Goal: Task Accomplishment & Management: Use online tool/utility

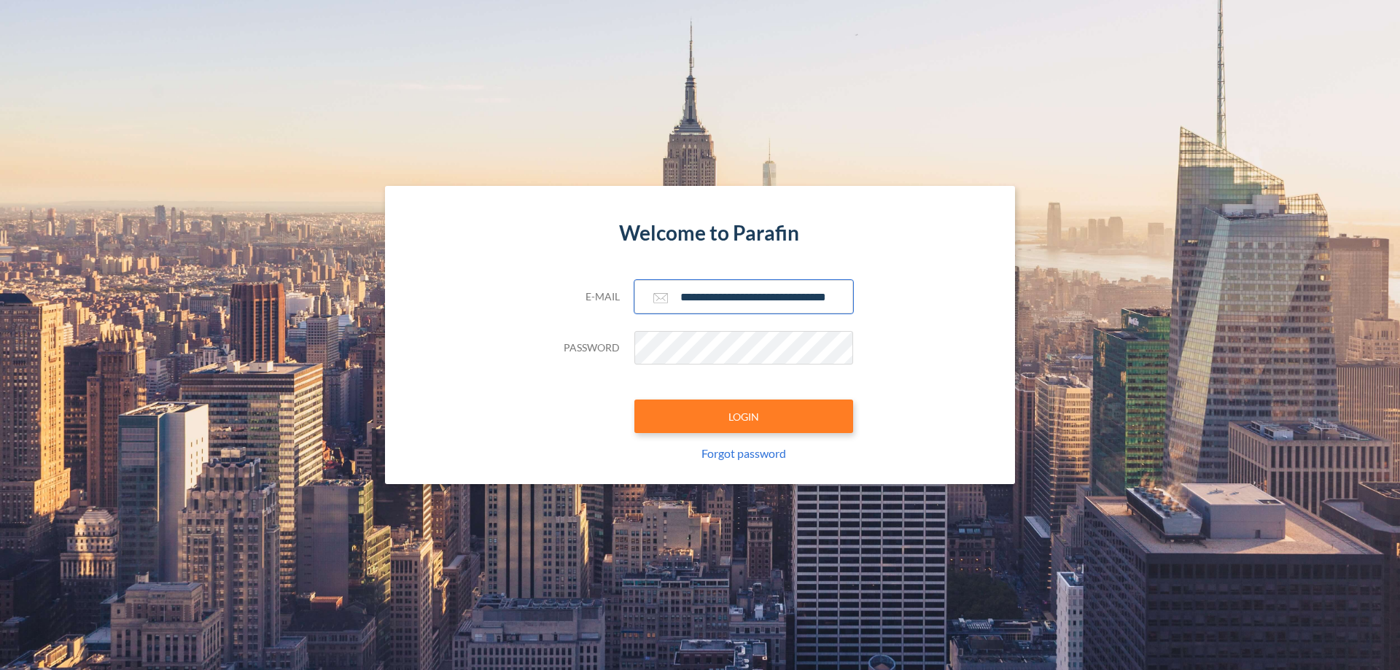
scroll to position [0, 23]
type input "**********"
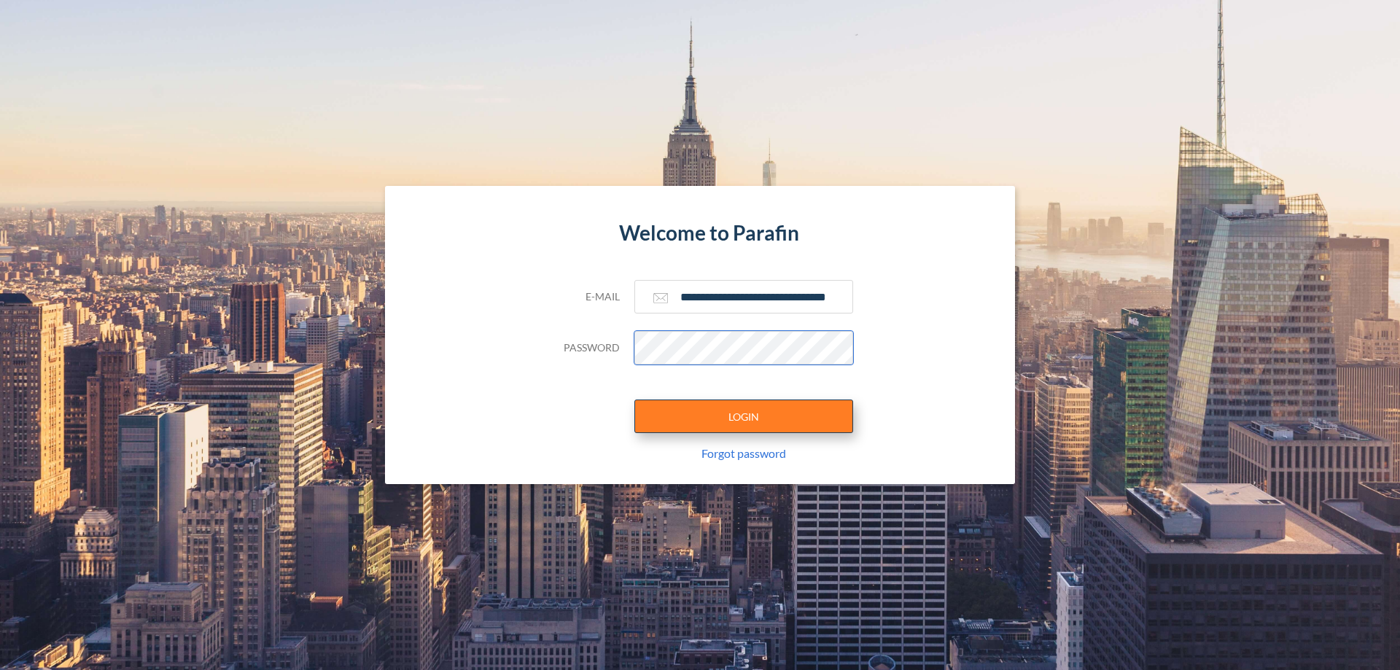
scroll to position [0, 0]
click at [744, 416] on button "LOGIN" at bounding box center [743, 417] width 219 height 34
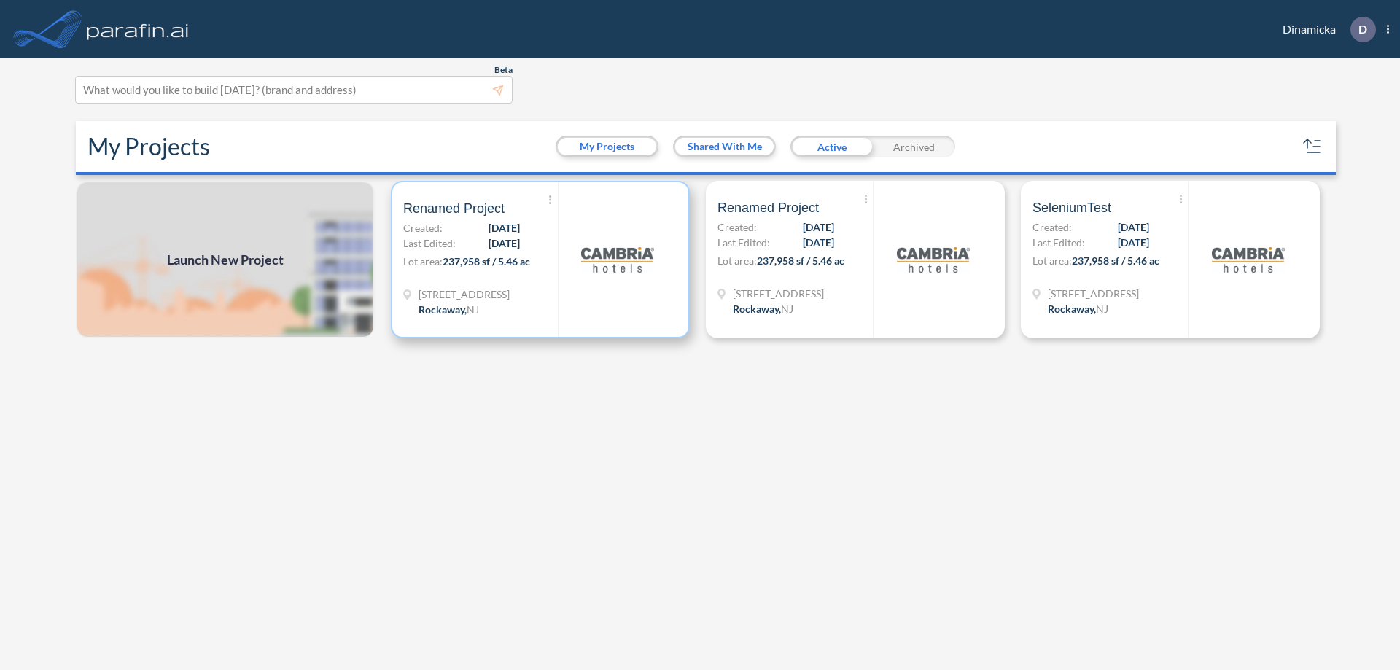
scroll to position [4, 0]
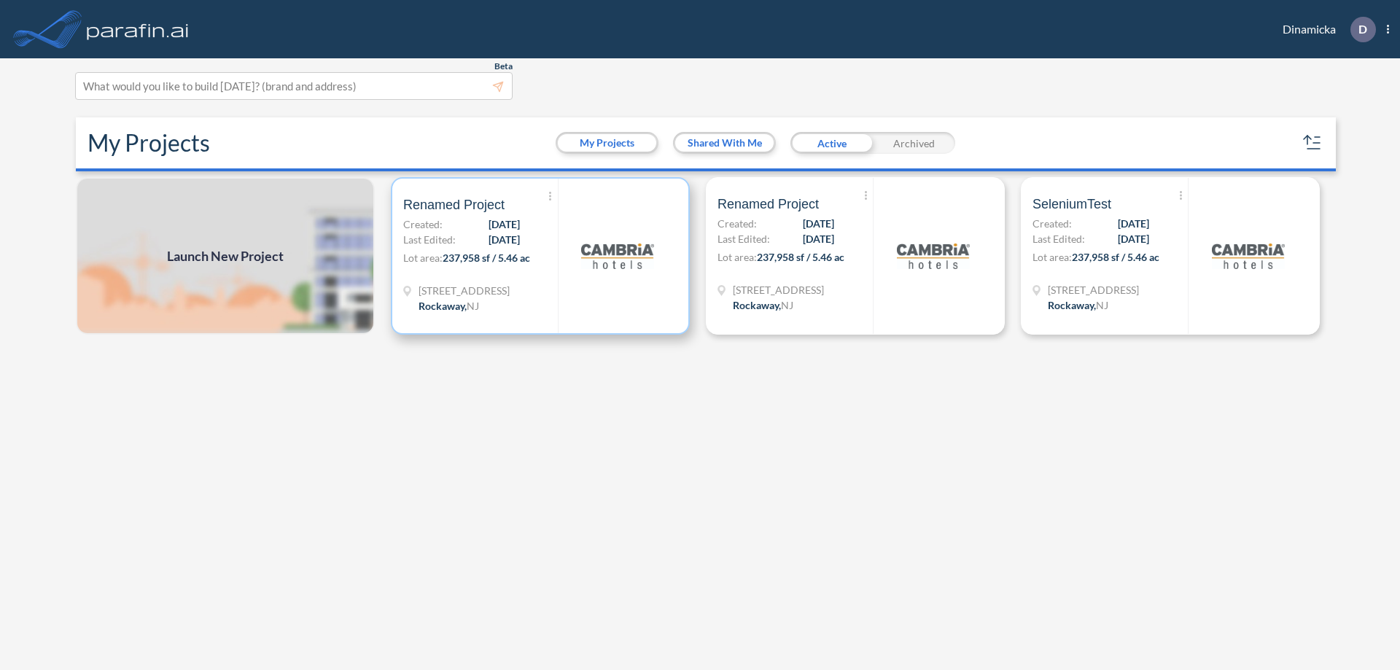
click at [540, 256] on p "Lot area: 237,958 sf / 5.46 ac" at bounding box center [480, 260] width 155 height 21
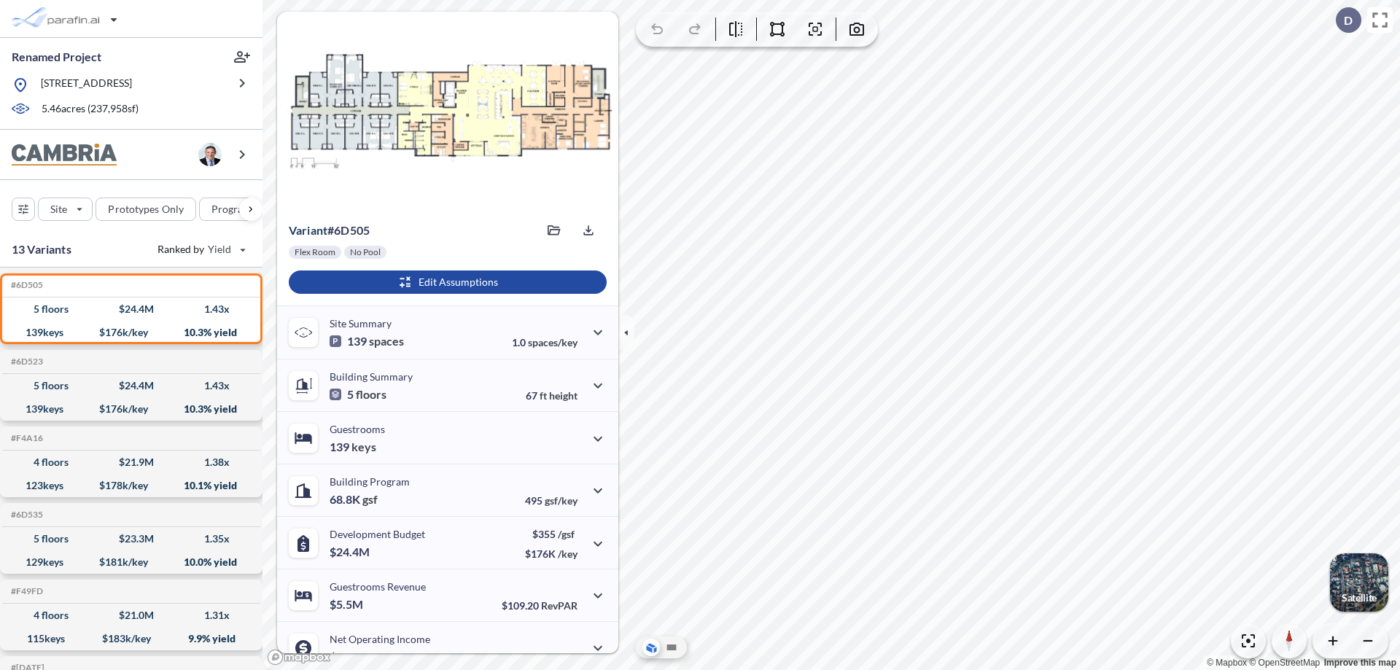
scroll to position [74, 0]
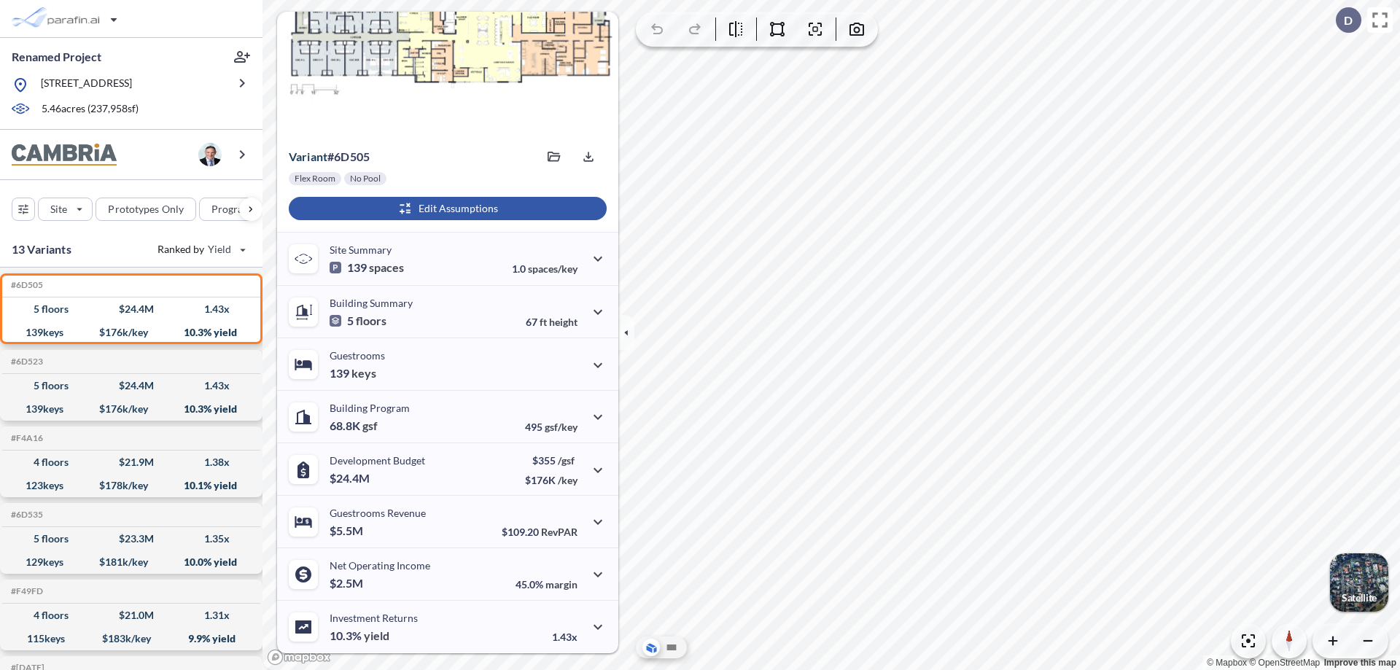
click at [446, 209] on div "button" at bounding box center [448, 208] width 318 height 23
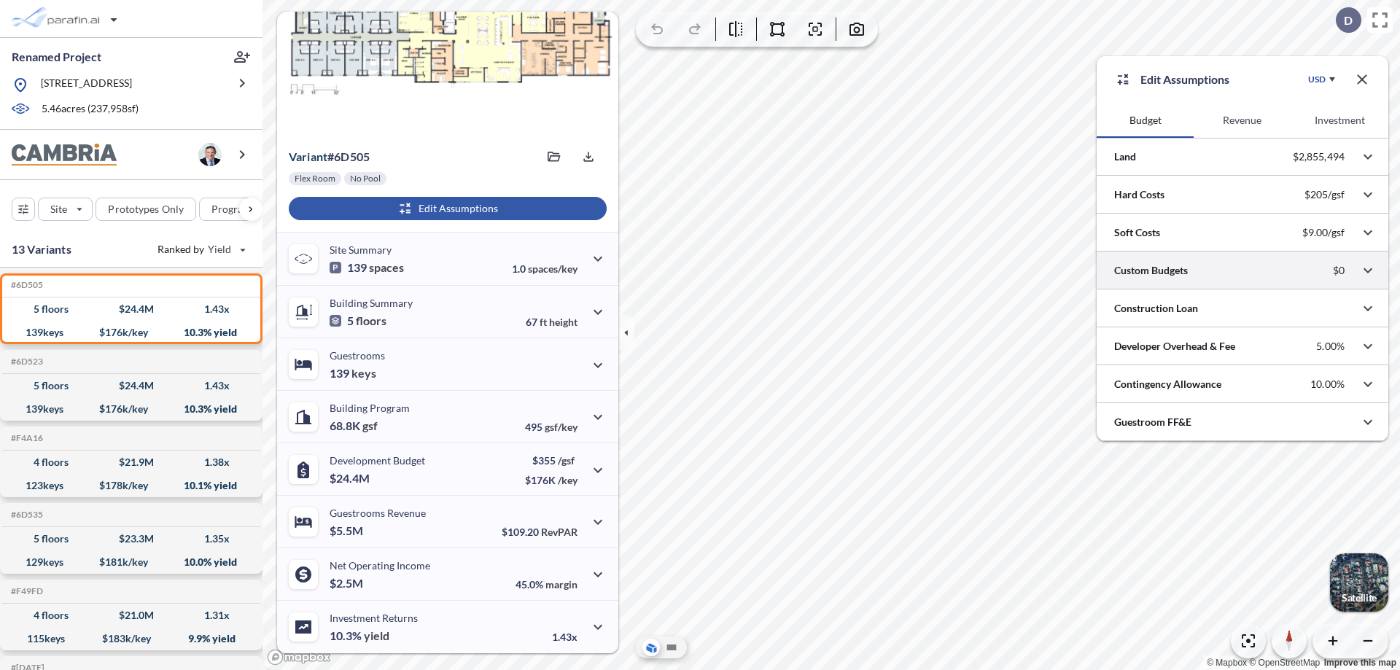
click at [1242, 271] on div at bounding box center [1243, 270] width 292 height 37
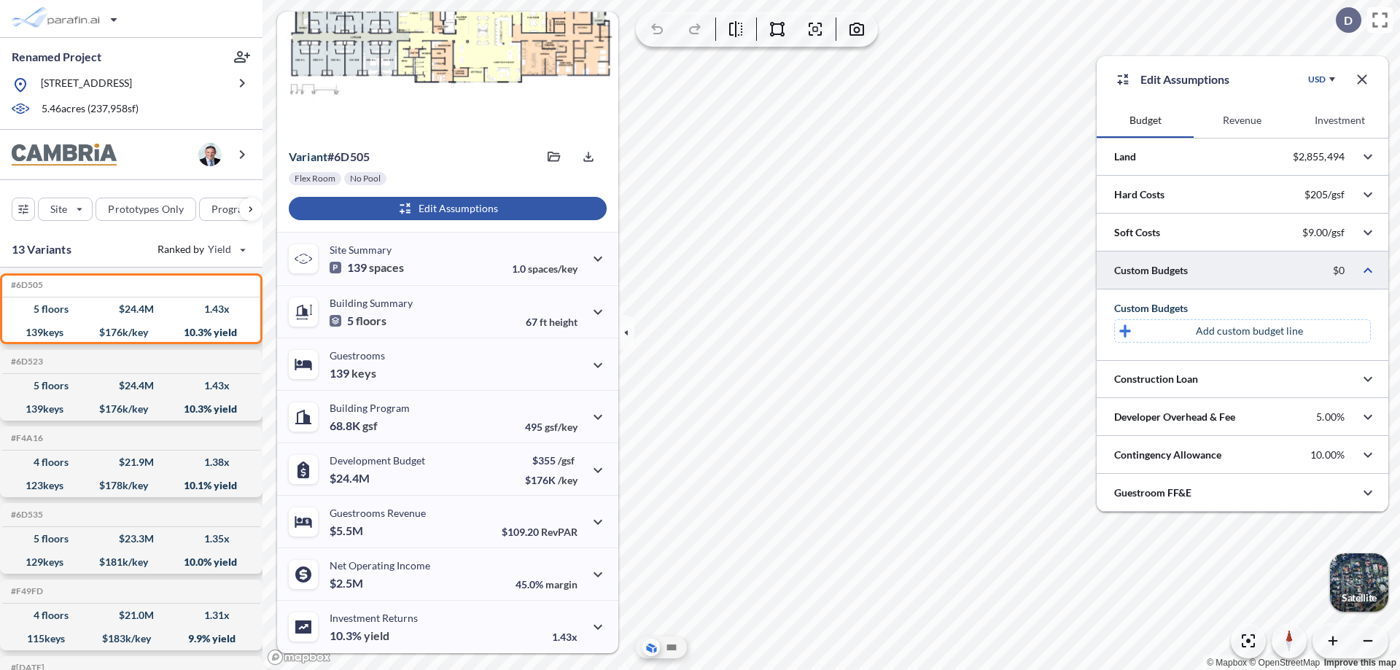
click at [1249, 331] on p "Add custom budget line" at bounding box center [1249, 331] width 107 height 15
